Goal: Information Seeking & Learning: Learn about a topic

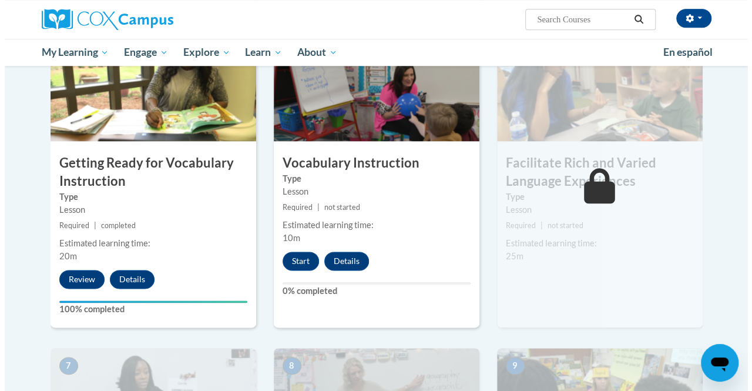
scroll to position [607, 0]
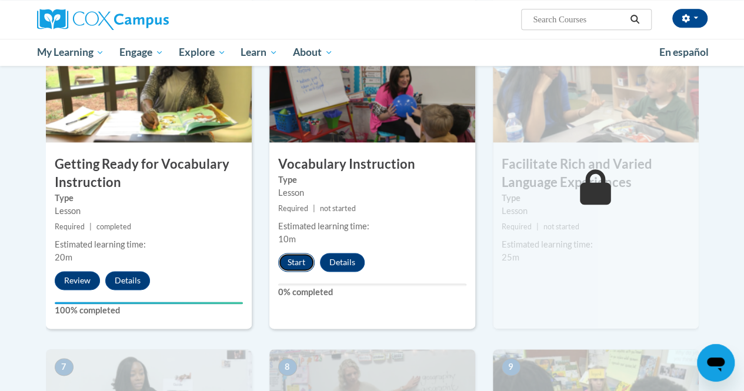
click at [294, 259] on button "Start" at bounding box center [296, 262] width 36 height 19
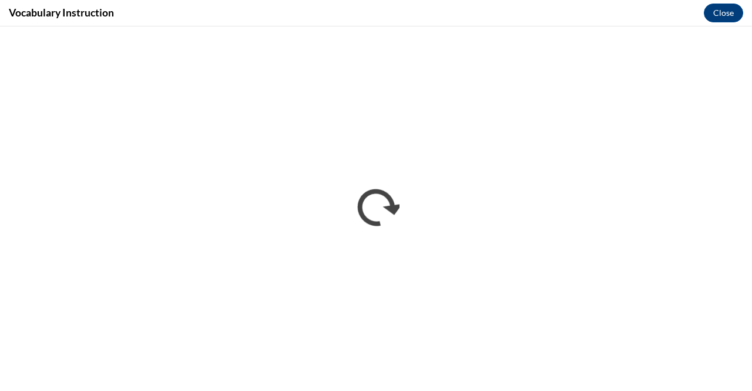
scroll to position [0, 0]
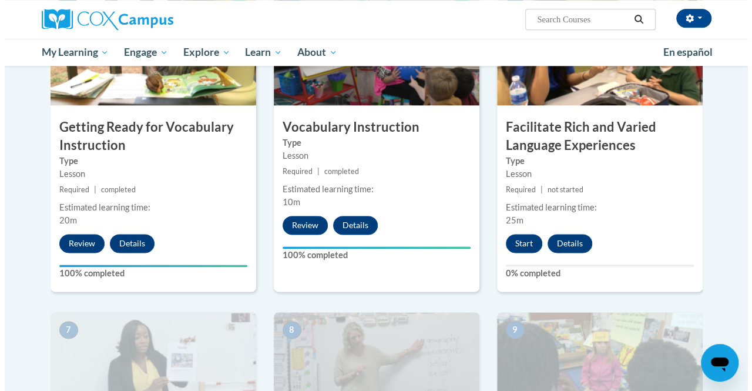
scroll to position [654, 0]
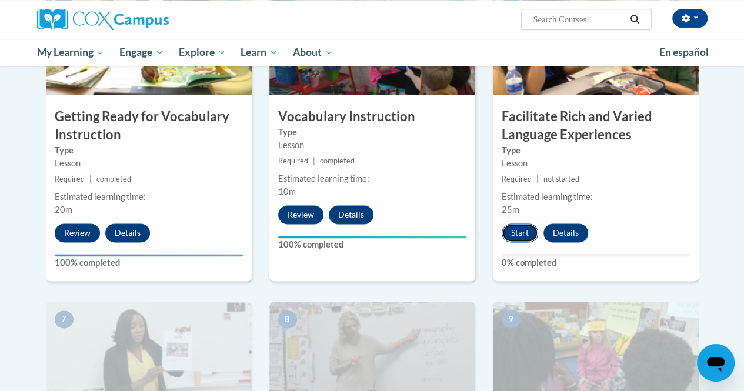
click at [516, 225] on button "Start" at bounding box center [519, 232] width 36 height 19
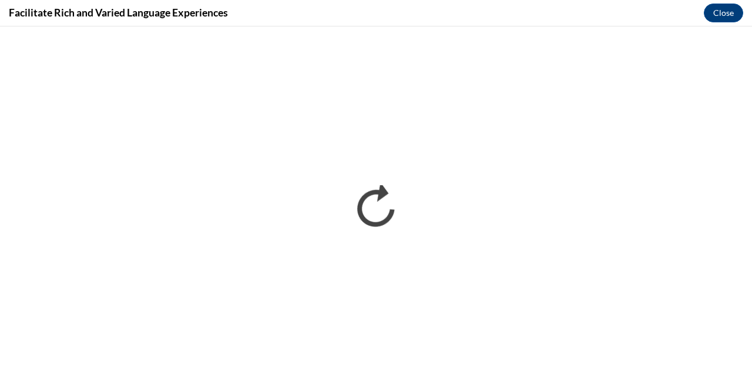
scroll to position [0, 0]
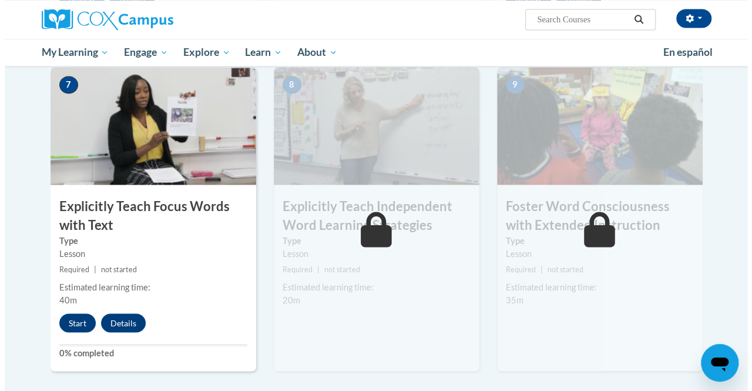
scroll to position [891, 0]
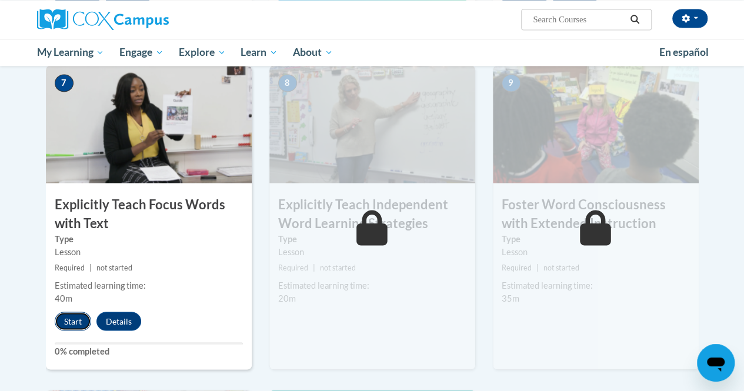
click at [71, 314] on button "Start" at bounding box center [73, 321] width 36 height 19
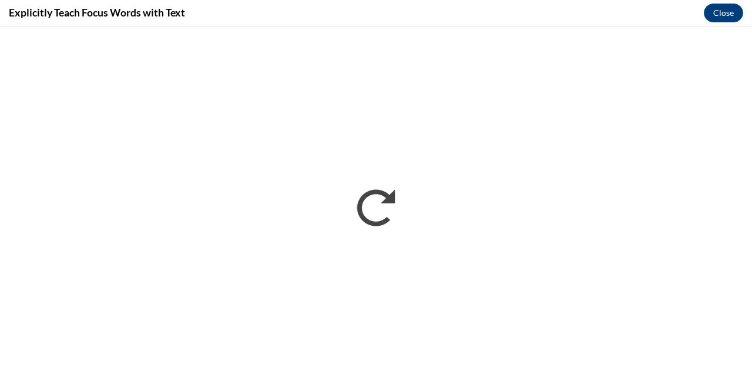
scroll to position [0, 0]
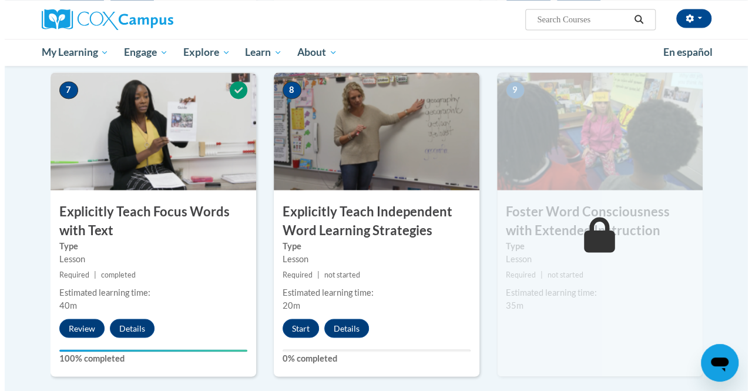
scroll to position [884, 0]
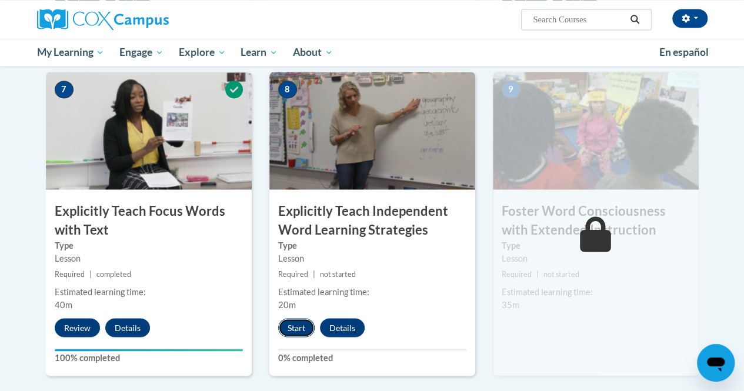
click at [285, 334] on button "Start" at bounding box center [296, 327] width 36 height 19
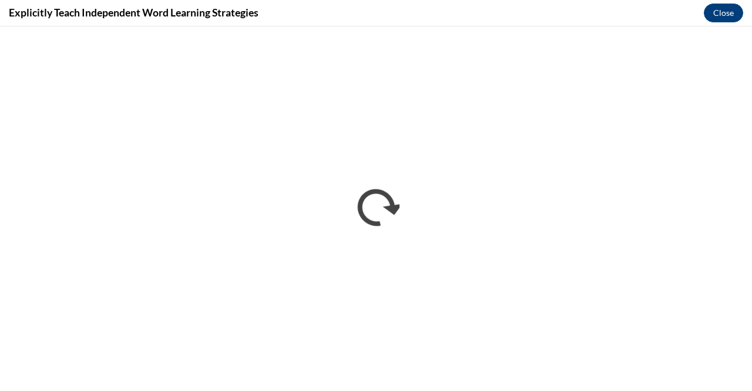
scroll to position [0, 0]
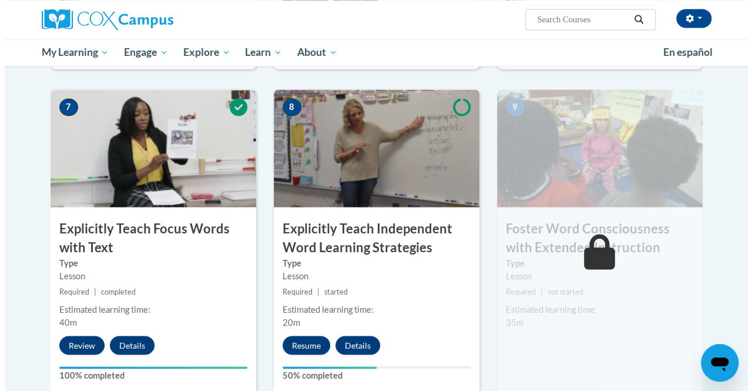
scroll to position [898, 0]
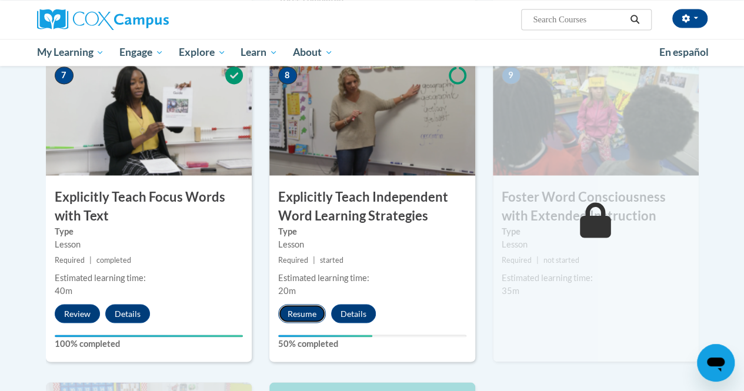
click at [303, 319] on button "Resume" at bounding box center [302, 313] width 48 height 19
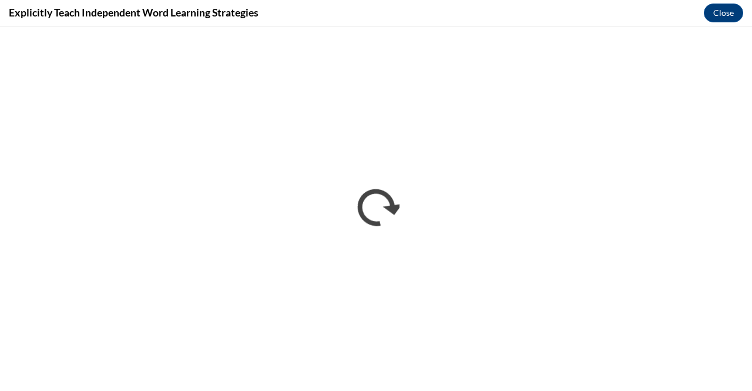
scroll to position [0, 0]
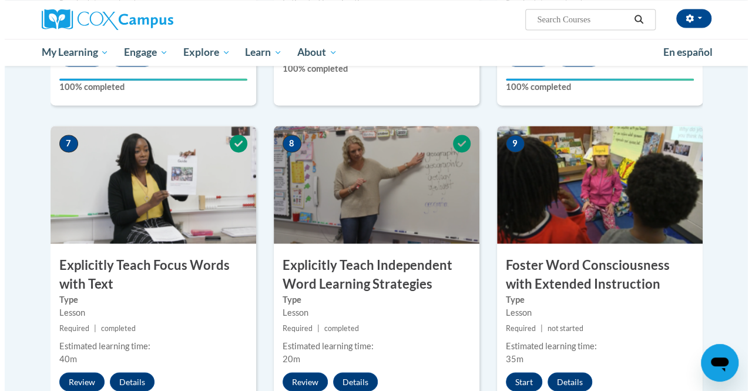
scroll to position [906, 0]
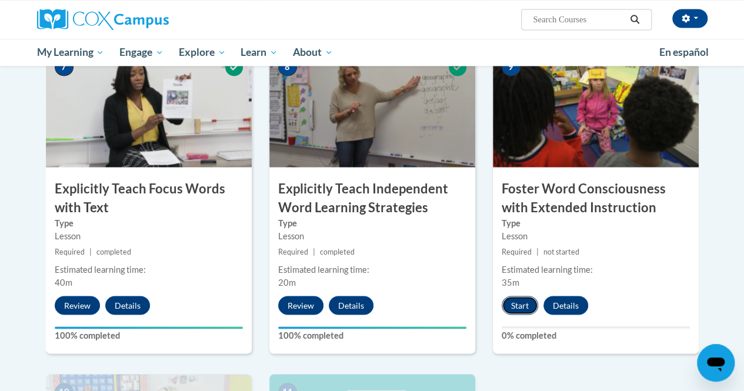
click at [527, 297] on button "Start" at bounding box center [519, 305] width 36 height 19
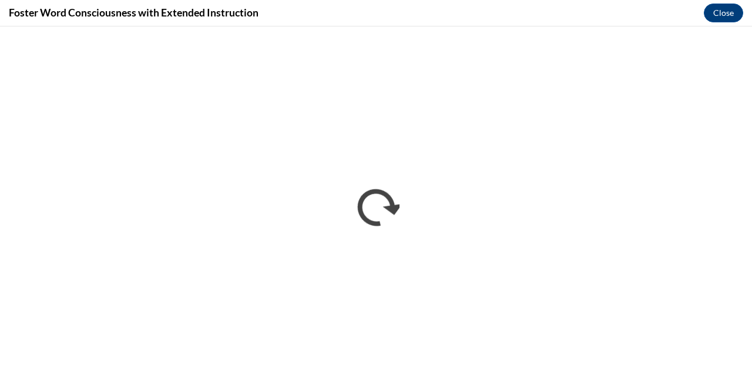
scroll to position [0, 0]
